Goal: Check status

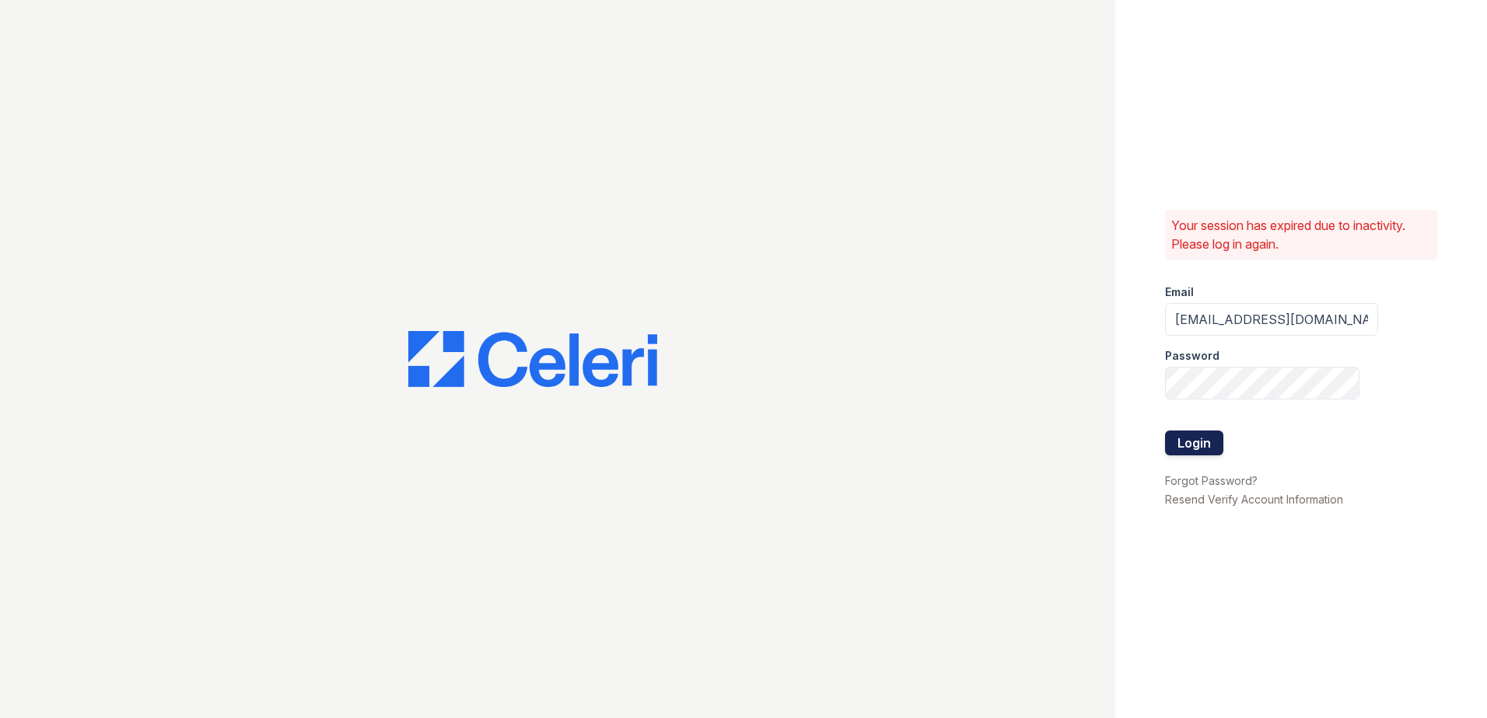
click at [1199, 449] on button "Login" at bounding box center [1194, 443] width 58 height 25
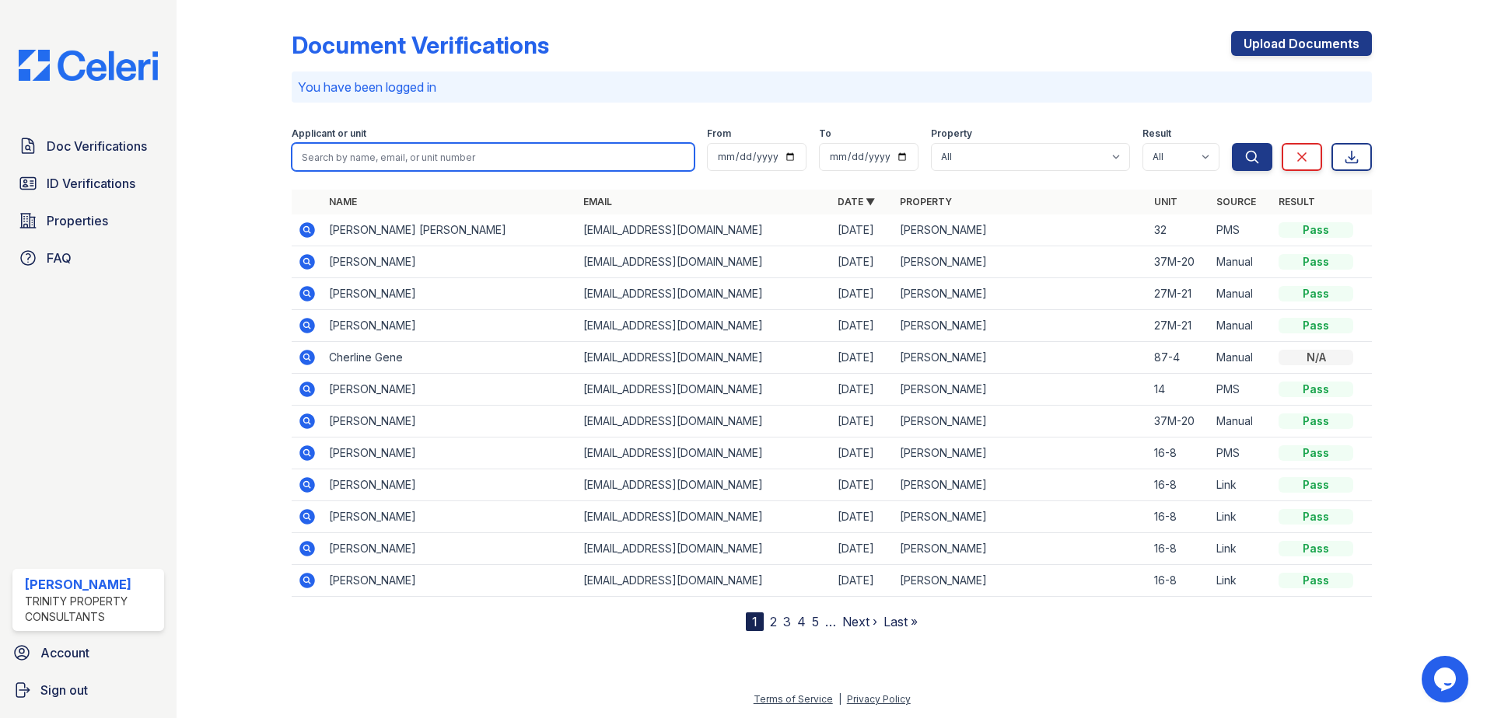
click at [390, 156] on input "search" at bounding box center [493, 157] width 403 height 28
type input "[PERSON_NAME]"
click at [1232, 143] on button "Search" at bounding box center [1252, 157] width 40 height 28
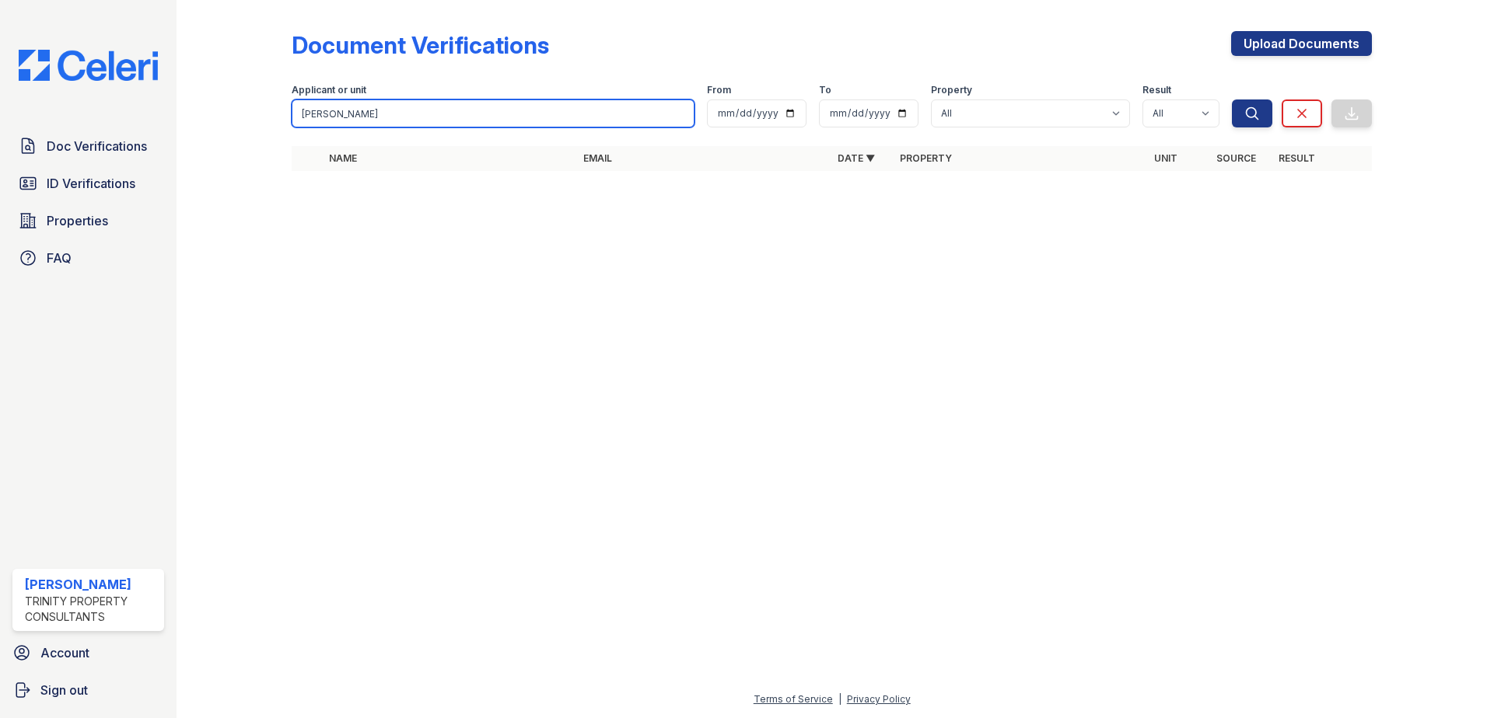
drag, startPoint x: 374, startPoint y: 106, endPoint x: 170, endPoint y: 104, distance: 204.5
click at [170, 104] on div "Doc Verifications ID Verifications Properties FAQ [PERSON_NAME] Trinity Propert…" at bounding box center [743, 359] width 1487 height 718
type input "kayla"
click at [1232, 100] on button "Search" at bounding box center [1252, 114] width 40 height 28
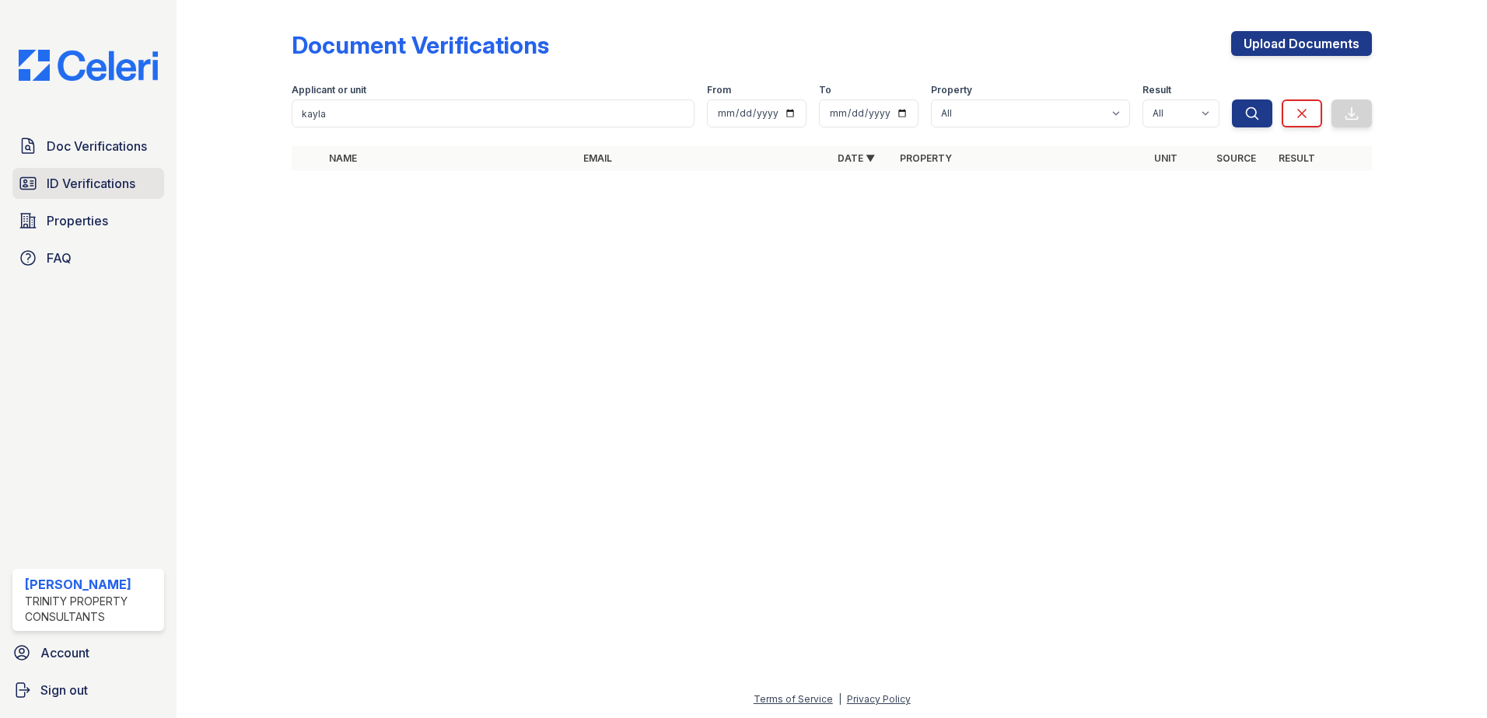
click at [98, 190] on span "ID Verifications" at bounding box center [91, 183] width 89 height 19
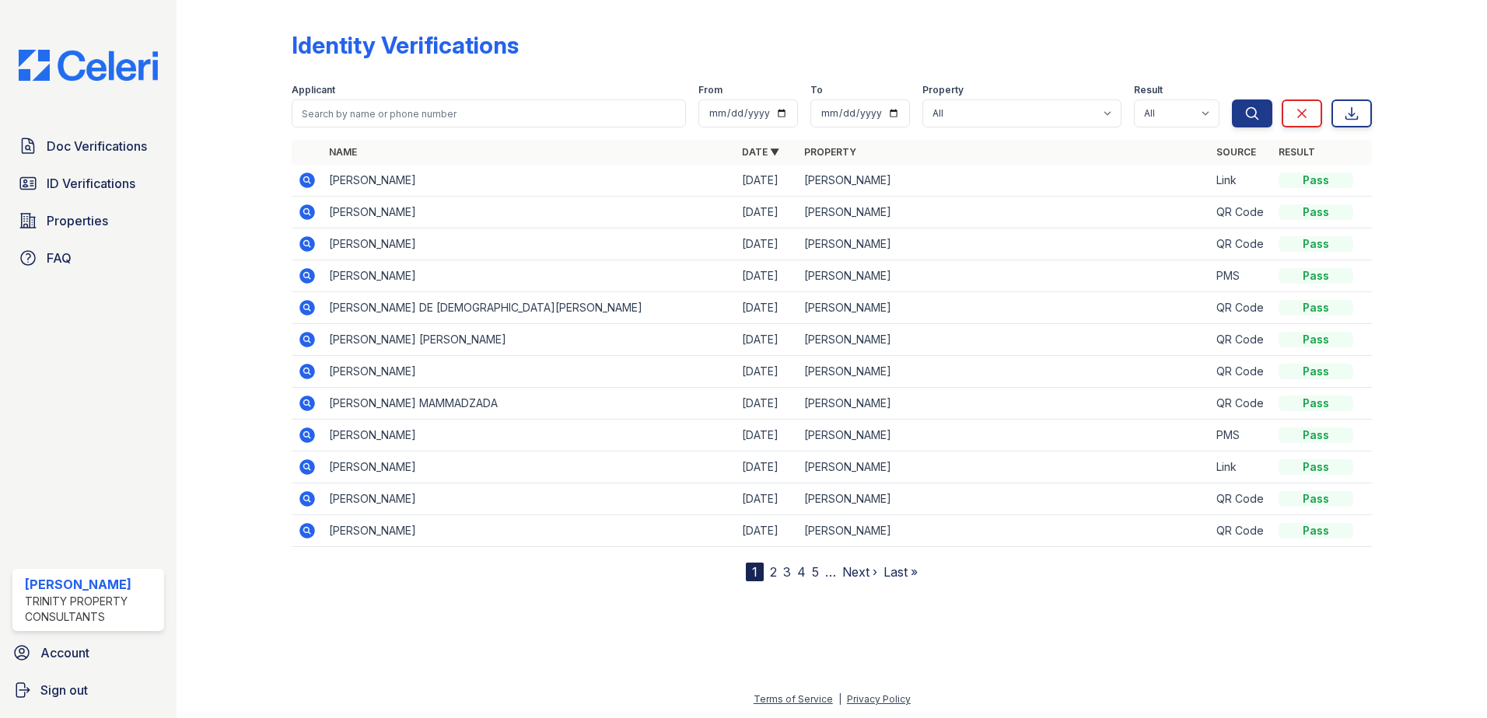
drag, startPoint x: 353, startPoint y: 2, endPoint x: 278, endPoint y: 175, distance: 188.8
click at [278, 175] on div at bounding box center [246, 293] width 90 height 575
